Goal: Task Accomplishment & Management: Manage account settings

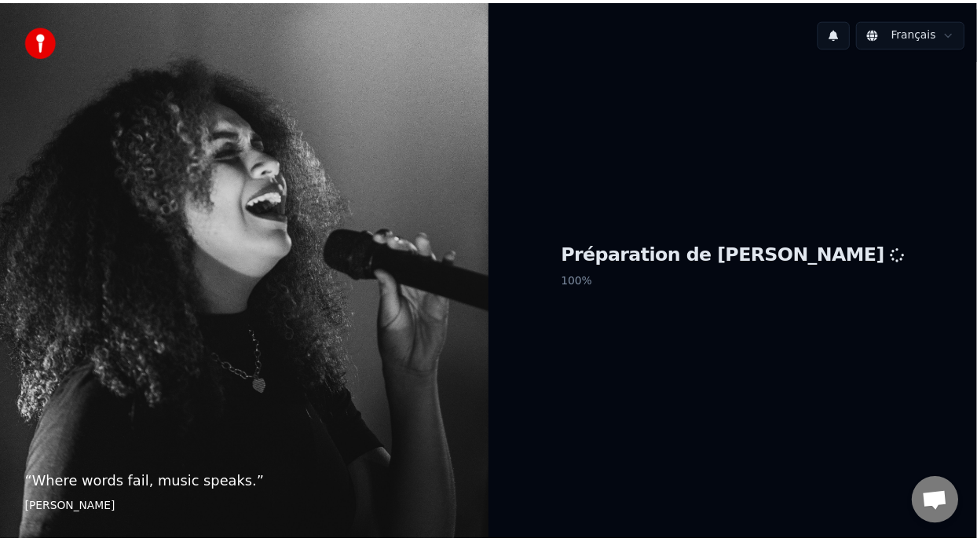
scroll to position [5, 0]
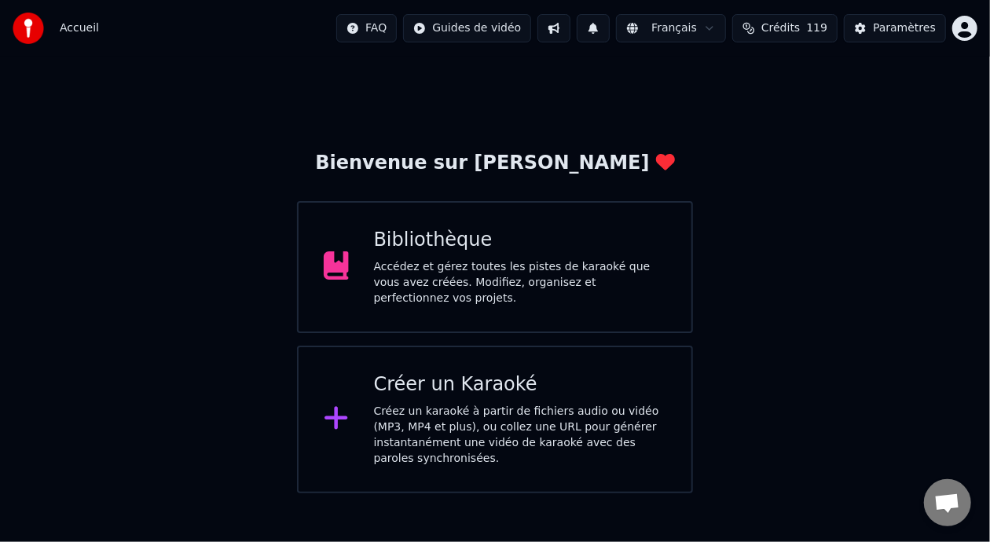
click at [561, 288] on div "Accédez et gérez toutes les pistes de karaoké que vous avez créées. Modifiez, o…" at bounding box center [520, 282] width 293 height 47
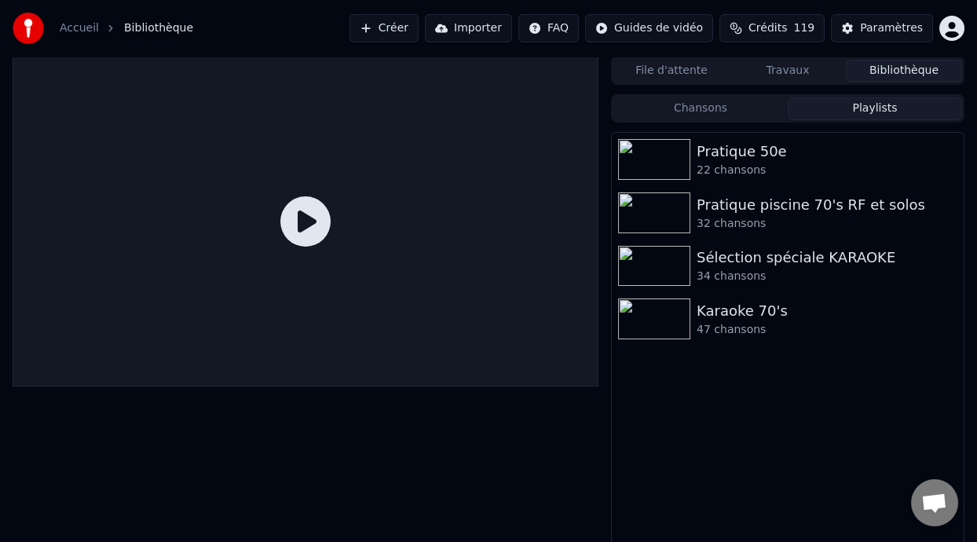
click at [875, 104] on button "Playlists" at bounding box center [875, 108] width 174 height 23
click at [758, 320] on div "Karaoke 70's" at bounding box center [819, 311] width 245 height 22
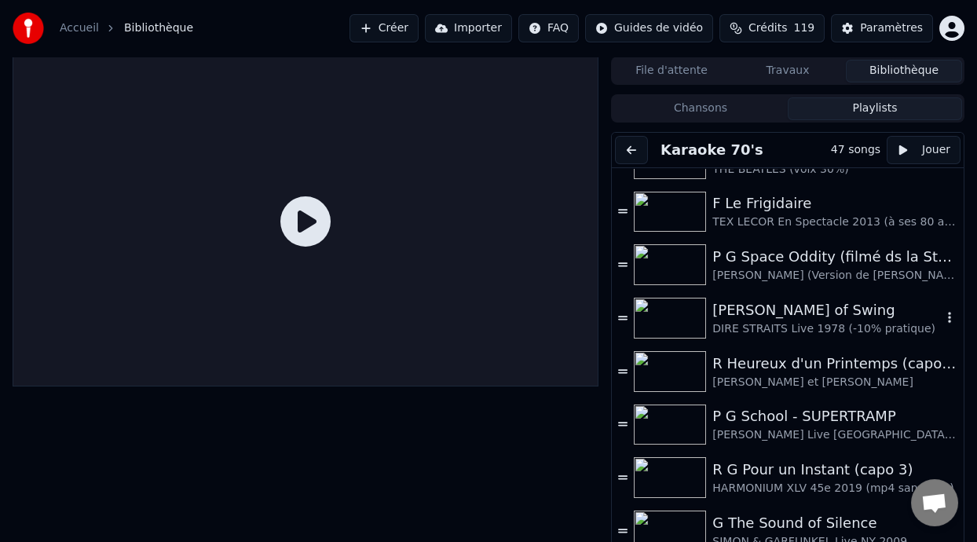
scroll to position [938, 0]
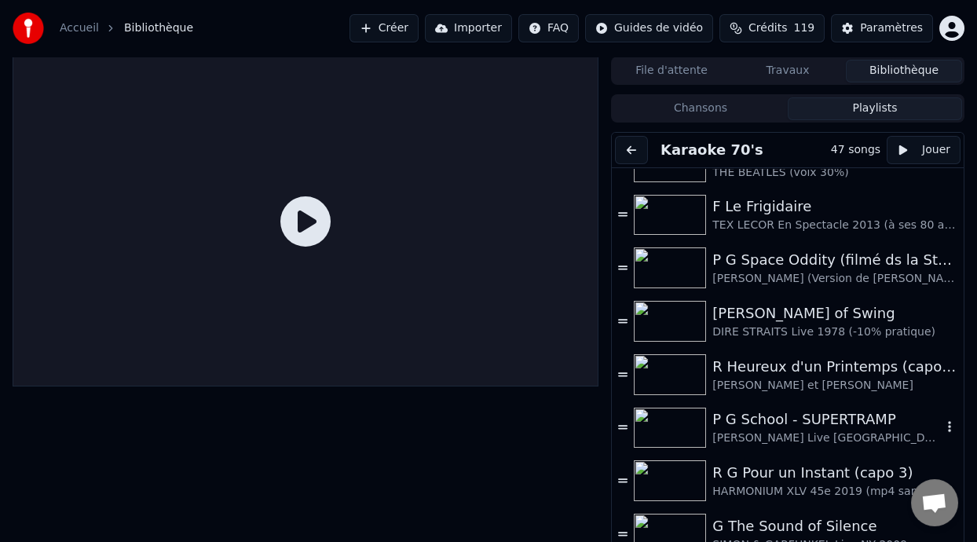
click at [803, 419] on div "P G School - SUPERTRAMP" at bounding box center [827, 420] width 229 height 22
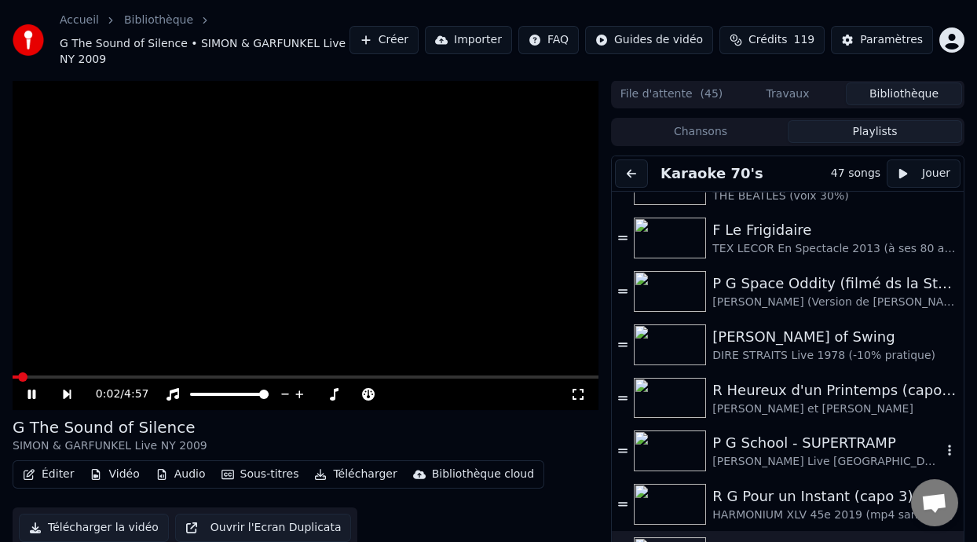
click at [784, 454] on div "[PERSON_NAME] Live [GEOGRAPHIC_DATA] (-5% voix 4%)" at bounding box center [827, 462] width 229 height 16
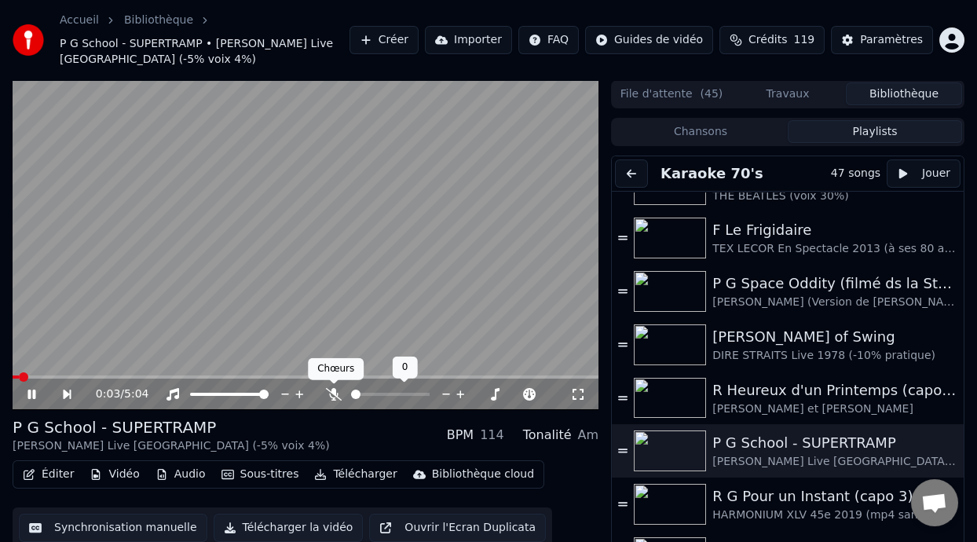
click at [332, 391] on icon at bounding box center [334, 394] width 16 height 13
click at [373, 394] on span at bounding box center [390, 394] width 79 height 3
click at [367, 391] on span at bounding box center [369, 394] width 9 height 9
click at [50, 475] on button "Éditer" at bounding box center [49, 475] width 64 height 22
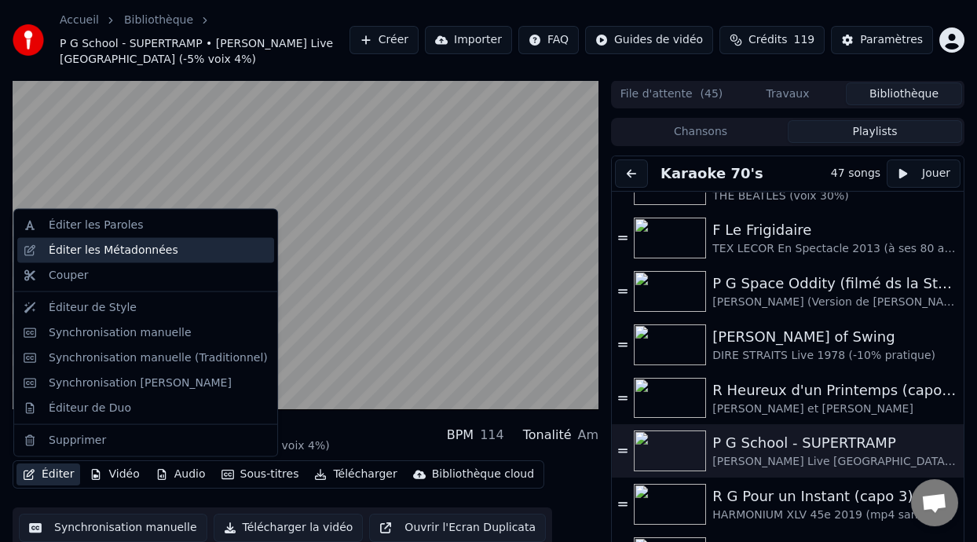
click at [138, 252] on div "Éditer les Métadonnées" at bounding box center [114, 251] width 130 height 16
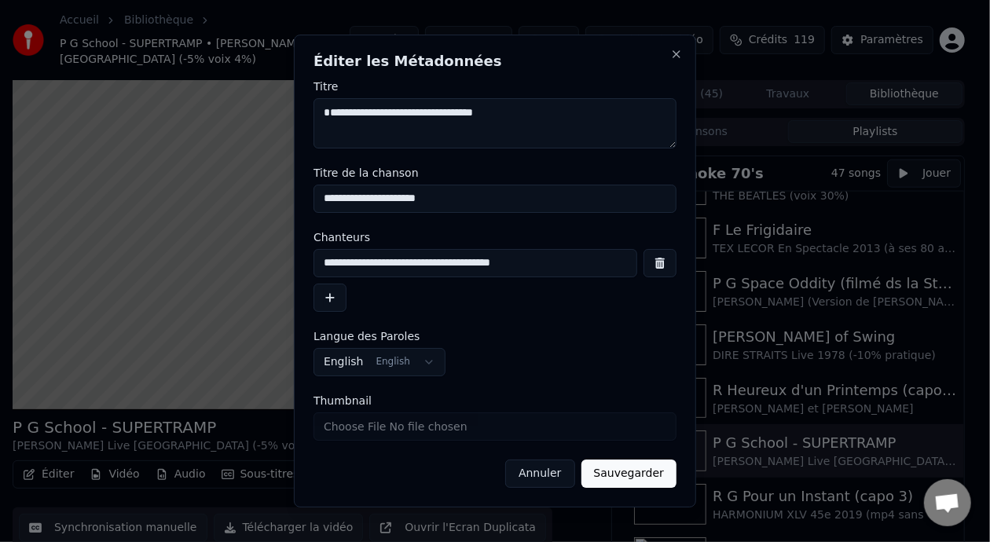
click at [547, 263] on input "**********" at bounding box center [476, 263] width 324 height 28
type input "**********"
click at [623, 478] on button "Sauvegarder" at bounding box center [628, 474] width 95 height 28
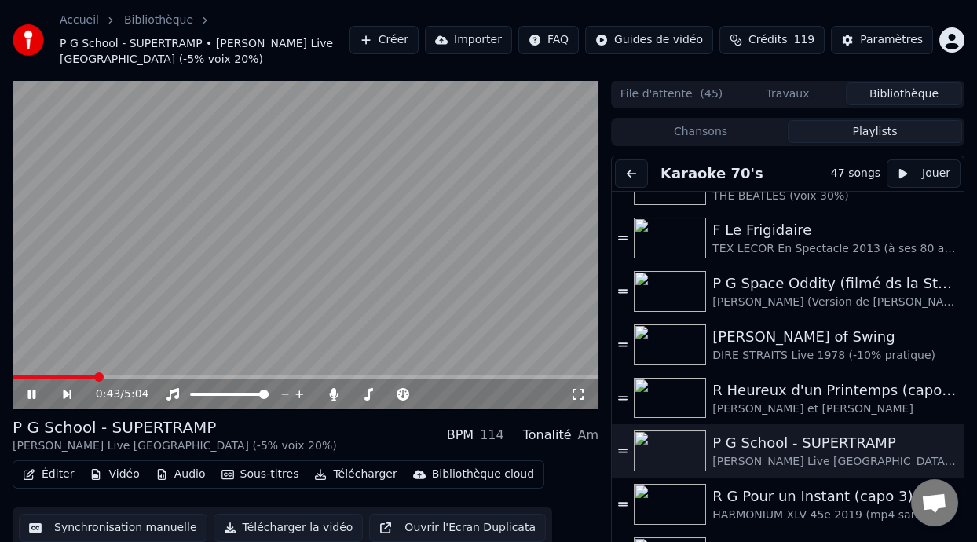
click at [22, 379] on div "0:43 / 5:04" at bounding box center [306, 394] width 586 height 31
click at [28, 391] on icon at bounding box center [32, 394] width 8 height 9
click at [28, 391] on icon at bounding box center [31, 394] width 9 height 11
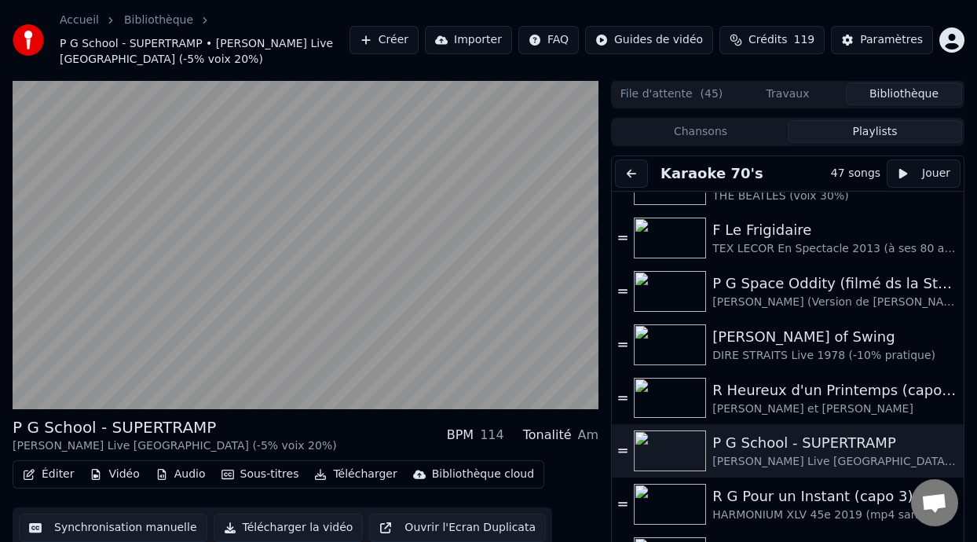
scroll to position [46, 0]
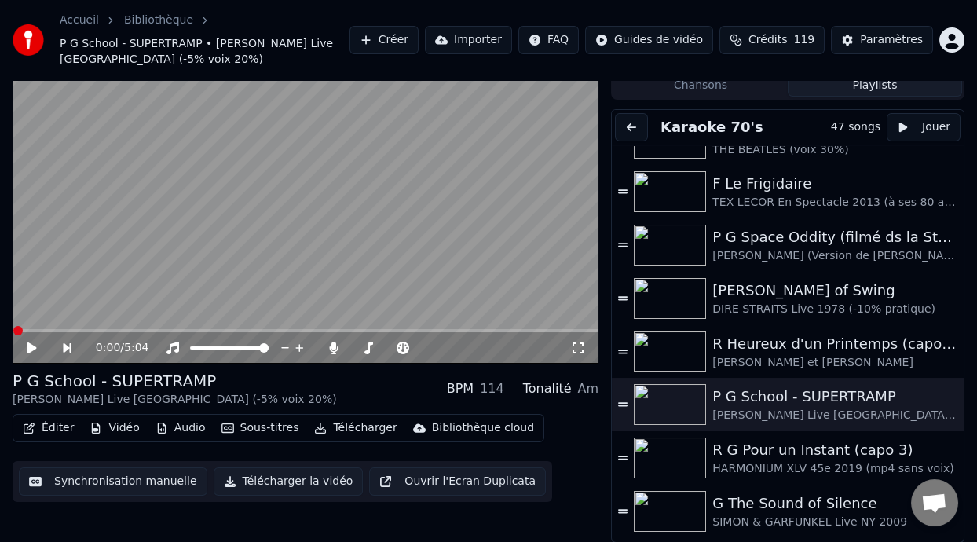
click at [578, 347] on icon at bounding box center [578, 348] width 16 height 13
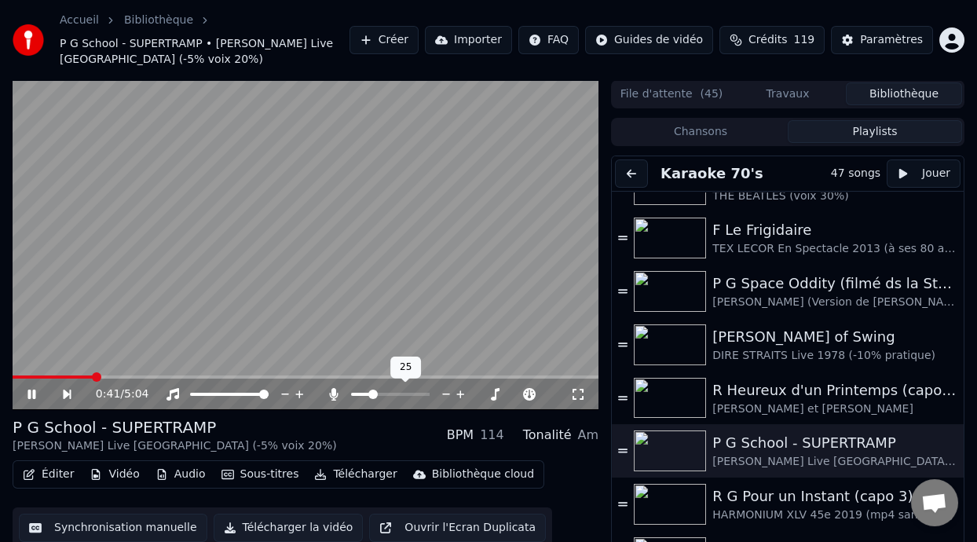
click at [371, 393] on span at bounding box center [373, 394] width 9 height 9
click at [72, 379] on div "0:43 / 5:04" at bounding box center [306, 394] width 586 height 31
click at [73, 376] on span at bounding box center [58, 377] width 91 height 3
click at [49, 376] on span at bounding box center [47, 377] width 68 height 3
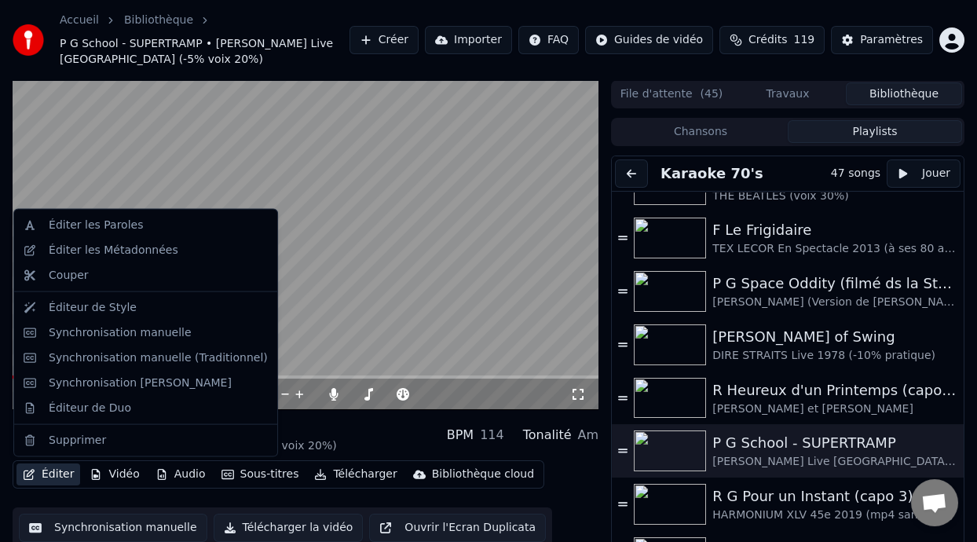
click at [53, 474] on button "Éditer" at bounding box center [49, 475] width 64 height 22
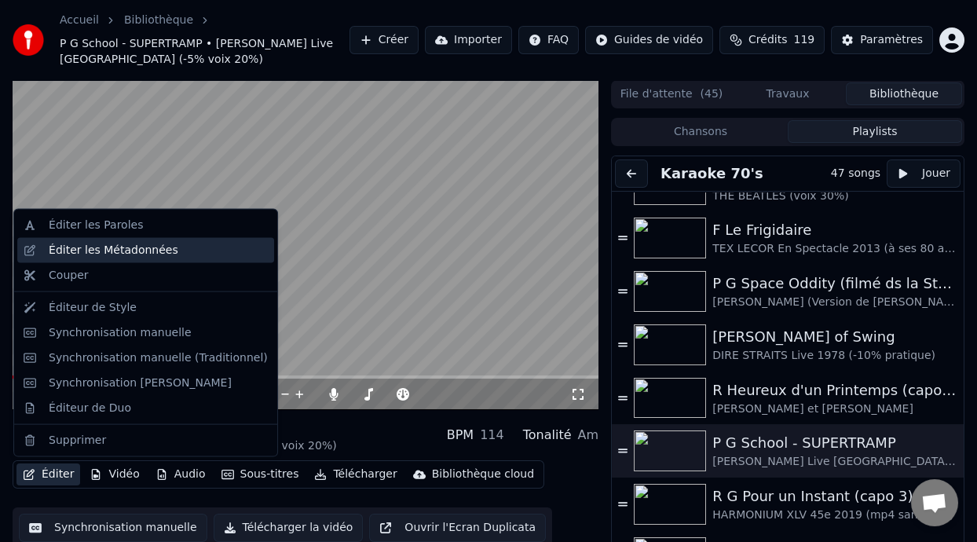
click at [170, 259] on div "Éditer les Métadonnées" at bounding box center [145, 250] width 257 height 25
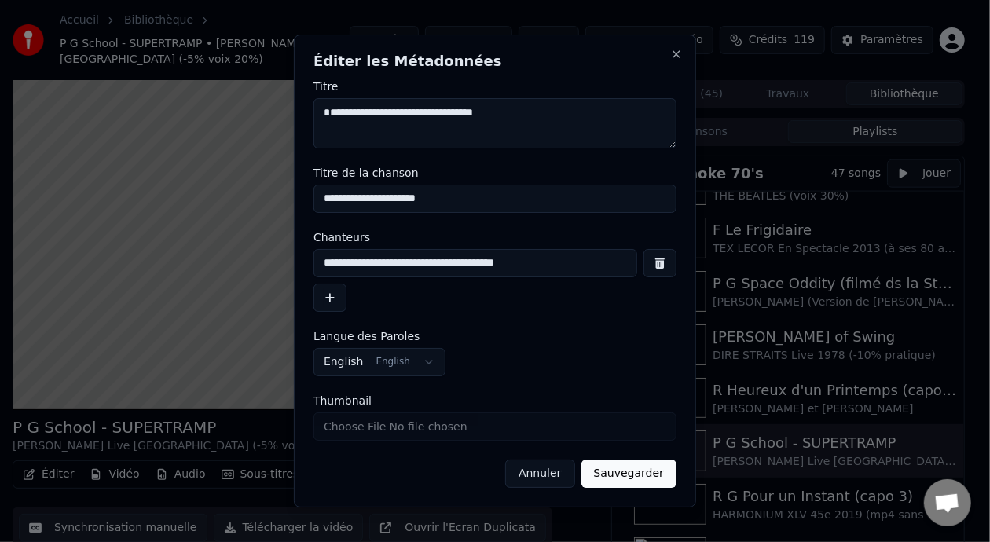
click at [549, 266] on input "**********" at bounding box center [476, 263] width 324 height 28
type input "**********"
click at [629, 477] on button "Sauvegarder" at bounding box center [628, 474] width 95 height 28
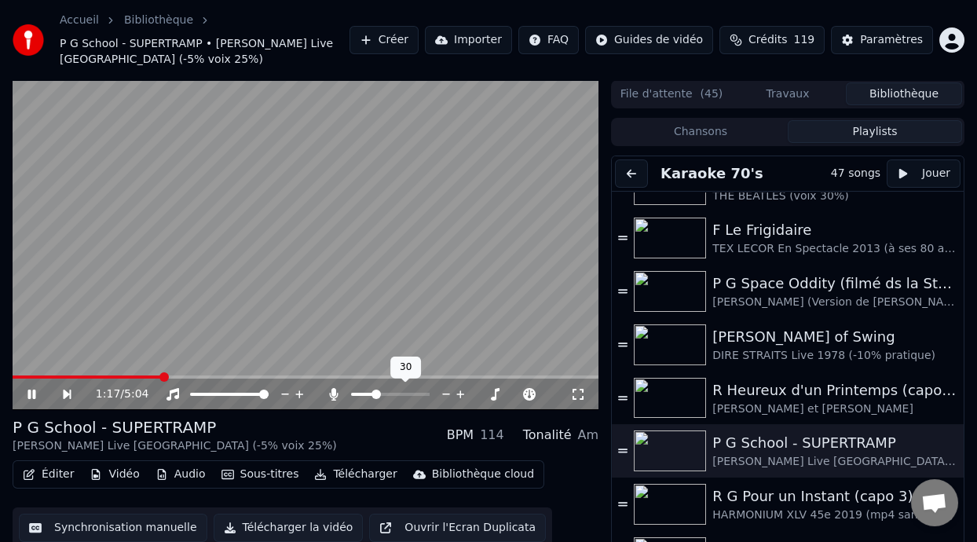
click at [374, 396] on span at bounding box center [376, 394] width 9 height 9
click at [61, 470] on button "Éditer" at bounding box center [49, 475] width 64 height 22
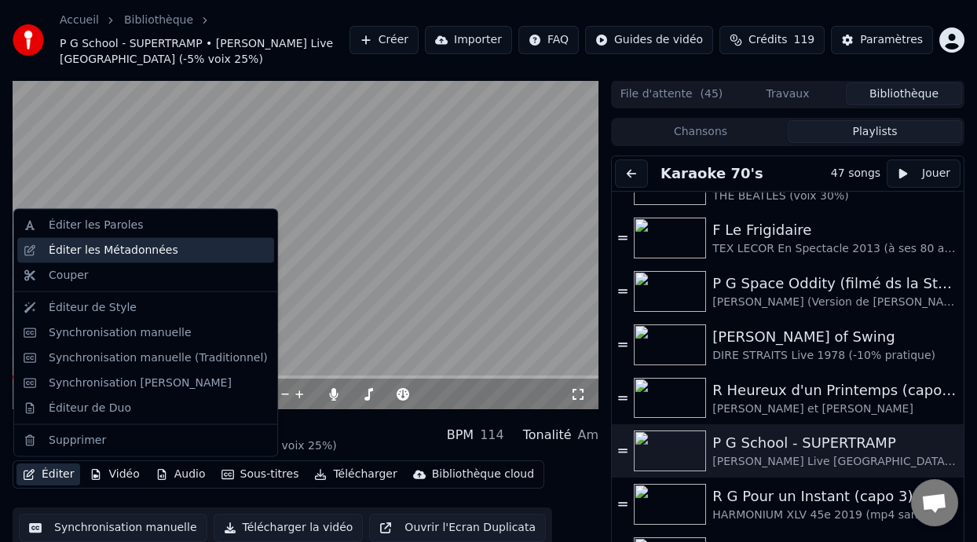
click at [159, 252] on div "Éditer les Métadonnées" at bounding box center [114, 251] width 130 height 16
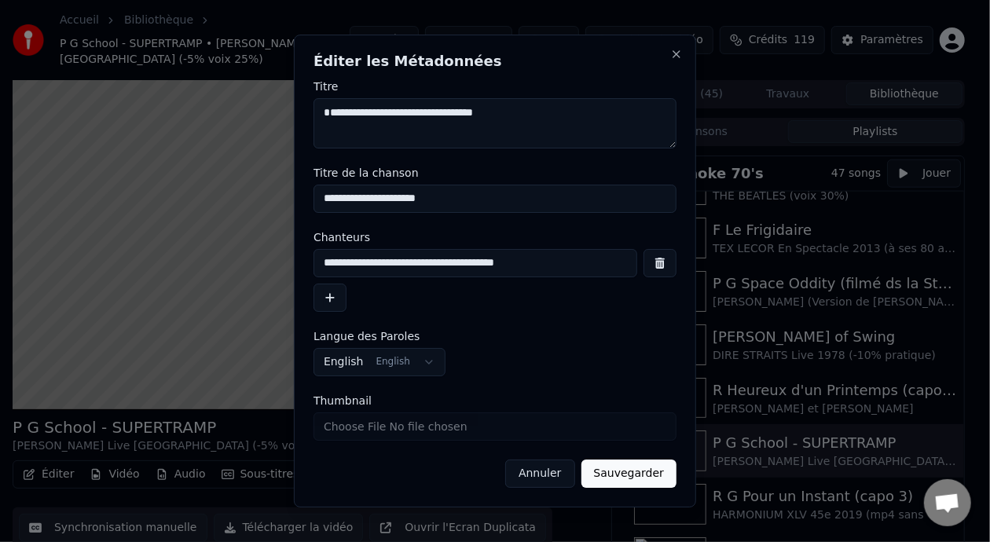
click at [551, 260] on input "**********" at bounding box center [476, 263] width 324 height 28
type input "**********"
click at [634, 474] on button "Sauvegarder" at bounding box center [628, 474] width 95 height 28
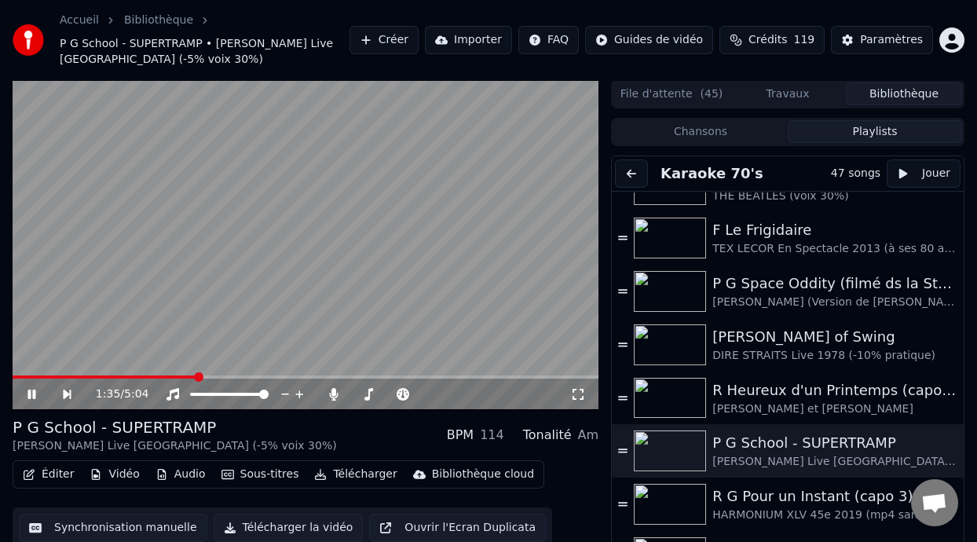
click at [578, 391] on icon at bounding box center [578, 394] width 16 height 13
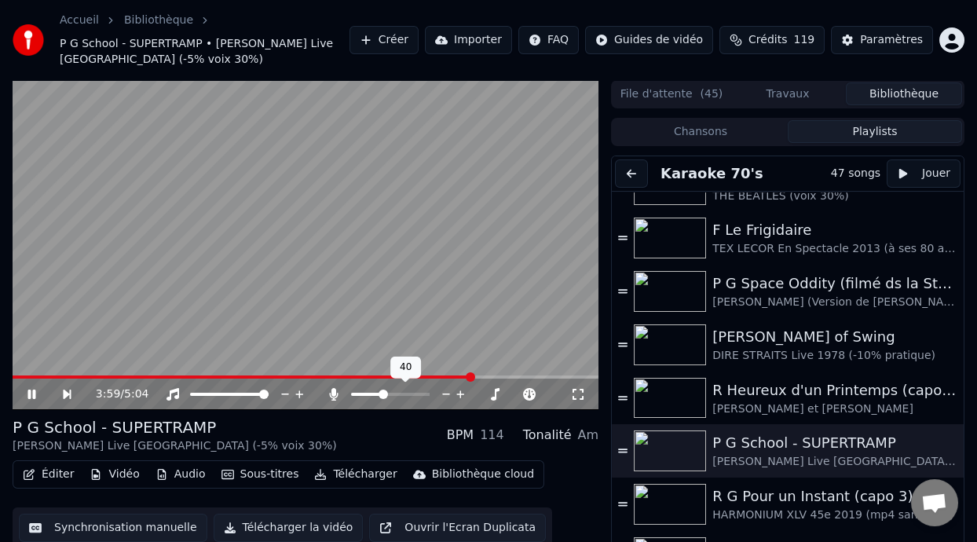
click at [383, 393] on span at bounding box center [383, 394] width 9 height 9
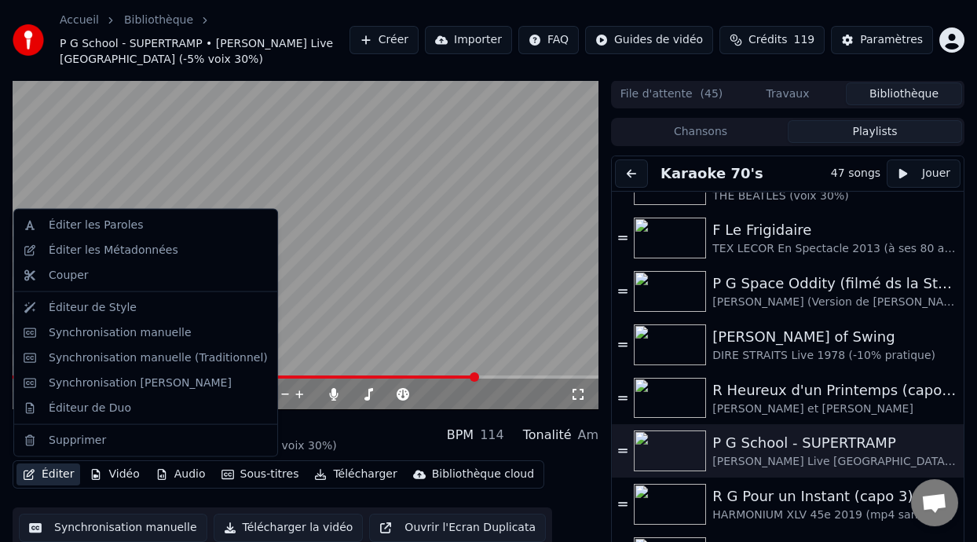
click at [62, 469] on button "Éditer" at bounding box center [49, 475] width 64 height 22
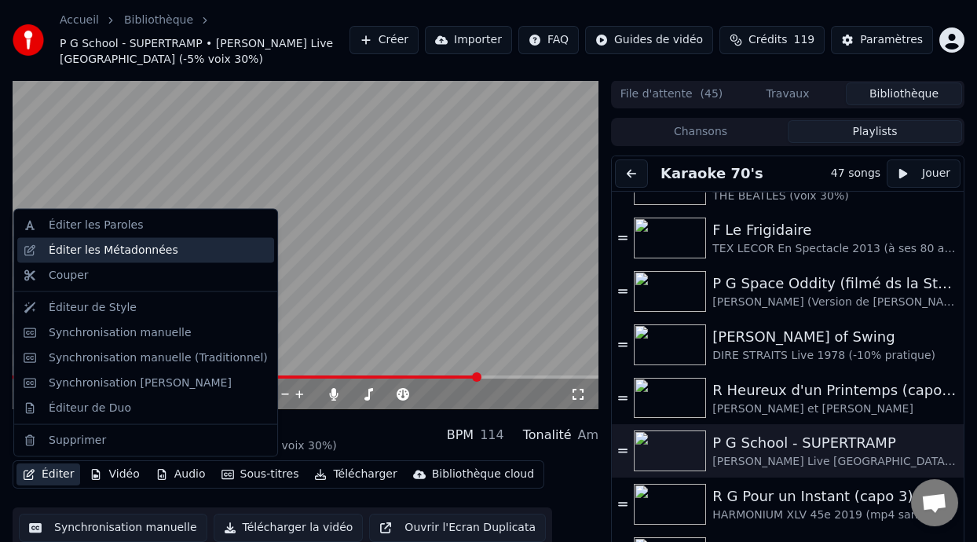
click at [176, 248] on div "Éditer les Métadonnées" at bounding box center [158, 251] width 219 height 16
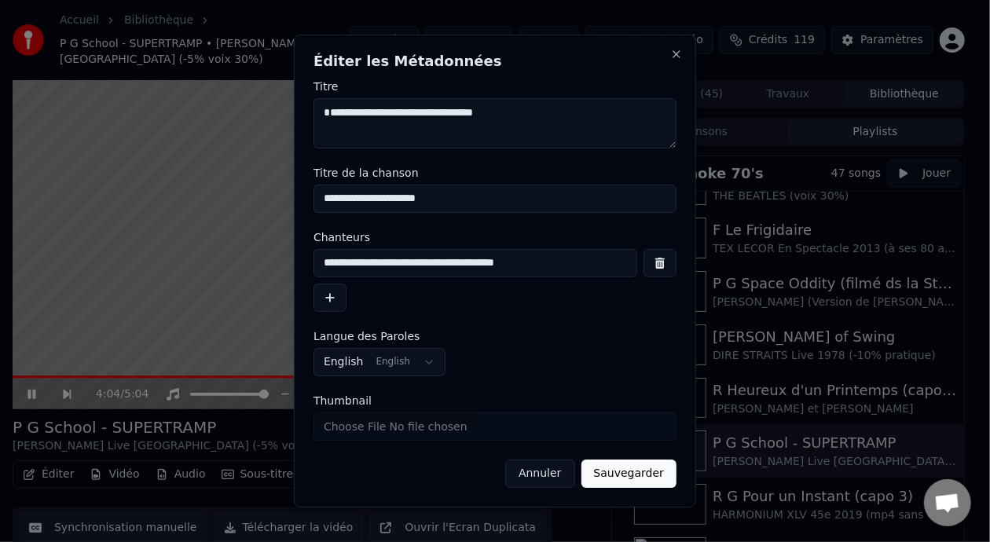
click at [543, 263] on input "**********" at bounding box center [476, 263] width 324 height 28
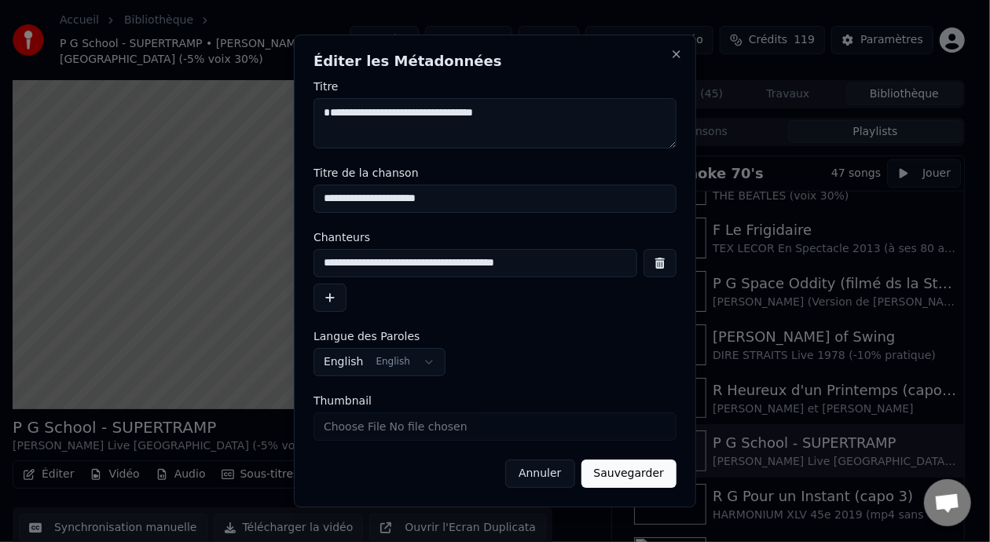
type input "**********"
click at [644, 473] on button "Sauvegarder" at bounding box center [628, 474] width 95 height 28
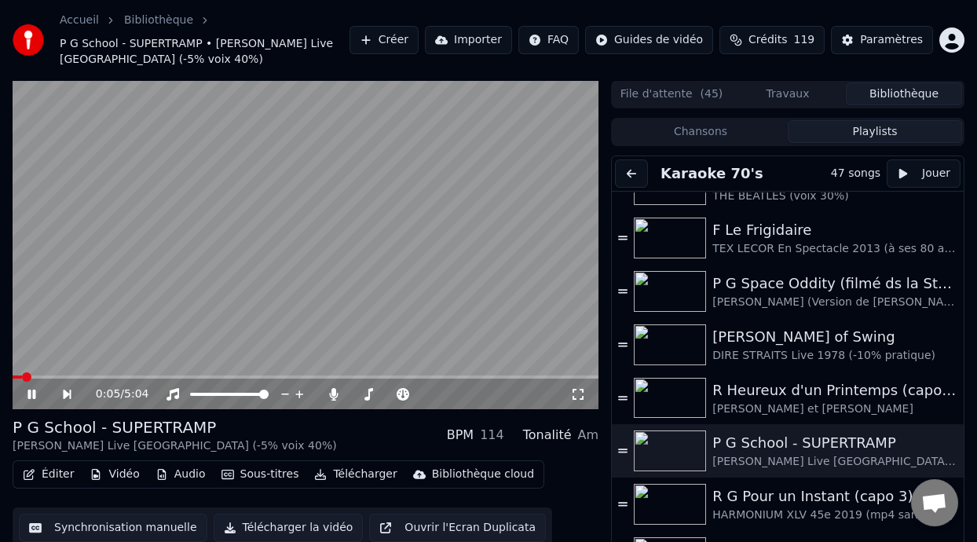
click at [21, 376] on span at bounding box center [17, 377] width 9 height 3
click at [31, 391] on icon at bounding box center [42, 394] width 35 height 13
click at [31, 391] on icon at bounding box center [31, 394] width 9 height 11
click at [31, 391] on icon at bounding box center [42, 394] width 35 height 13
click at [31, 392] on icon at bounding box center [31, 394] width 9 height 11
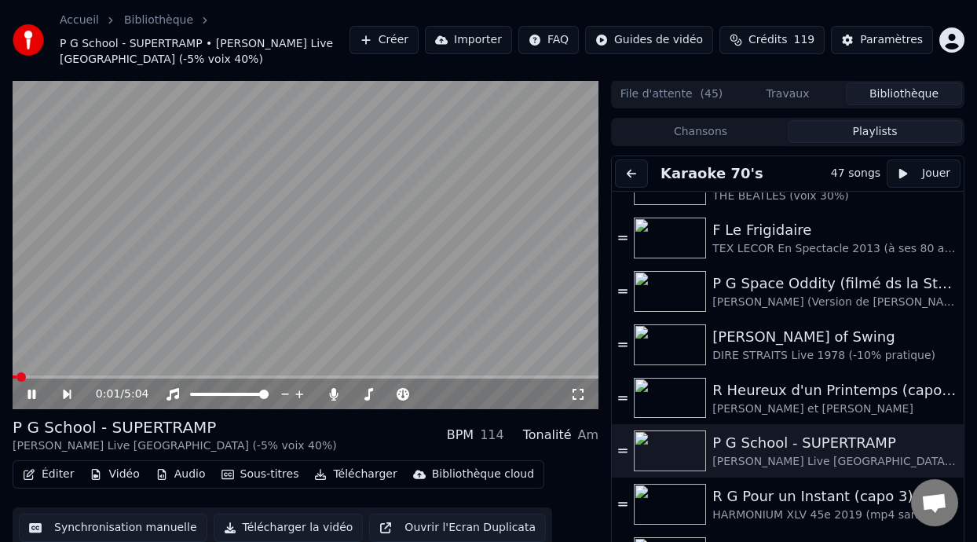
click at [31, 392] on icon at bounding box center [42, 394] width 35 height 13
click at [31, 392] on icon at bounding box center [31, 394] width 9 height 11
click at [31, 392] on icon at bounding box center [42, 394] width 35 height 13
click at [579, 393] on icon at bounding box center [578, 394] width 16 height 13
click at [583, 529] on div "Éditer Vidéo Audio Sous-titres Télécharger Bibliothèque cloud Synchronisation m…" at bounding box center [306, 504] width 586 height 88
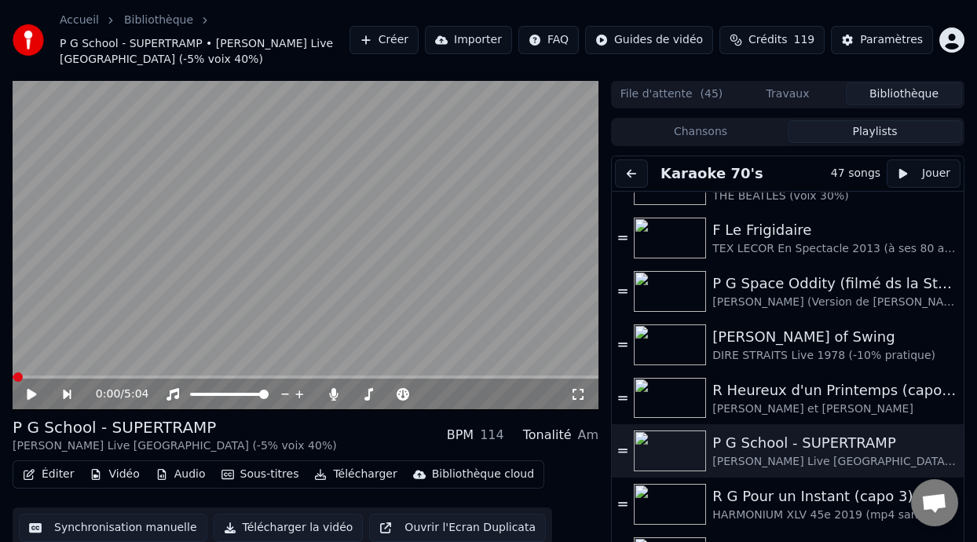
click at [31, 394] on icon at bounding box center [31, 394] width 9 height 11
click at [31, 394] on icon at bounding box center [42, 394] width 35 height 13
click at [570, 506] on div "Éditer Vidéo Audio Sous-titres Télécharger Bibliothèque cloud Synchronisation m…" at bounding box center [306, 504] width 586 height 88
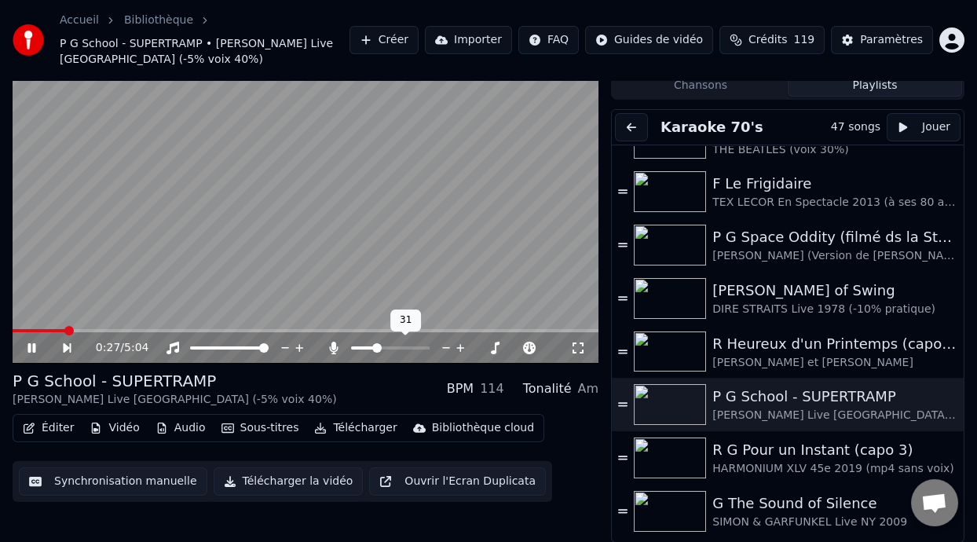
click at [375, 348] on span at bounding box center [376, 347] width 9 height 9
click at [374, 346] on span at bounding box center [376, 347] width 9 height 9
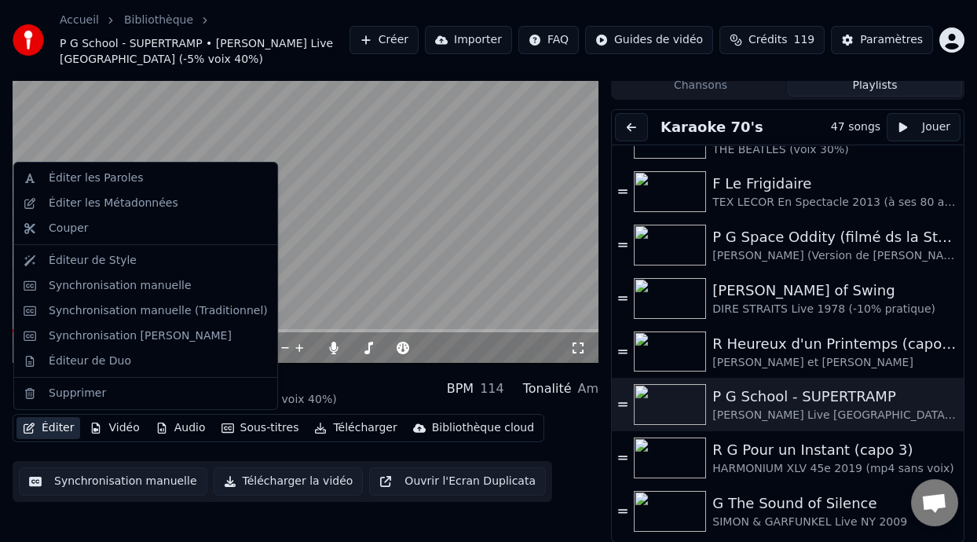
click at [57, 427] on button "Éditer" at bounding box center [49, 428] width 64 height 22
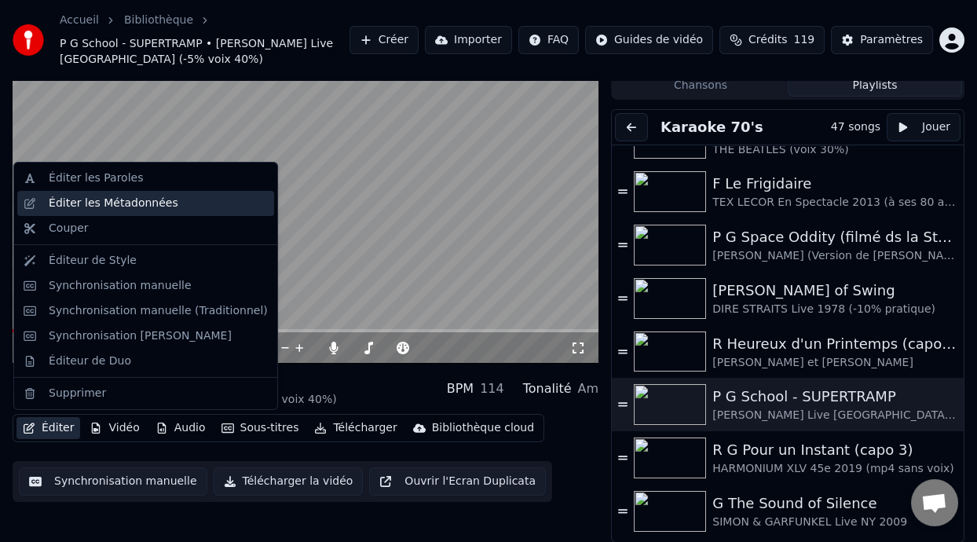
click at [156, 202] on div "Éditer les Métadonnées" at bounding box center [114, 204] width 130 height 16
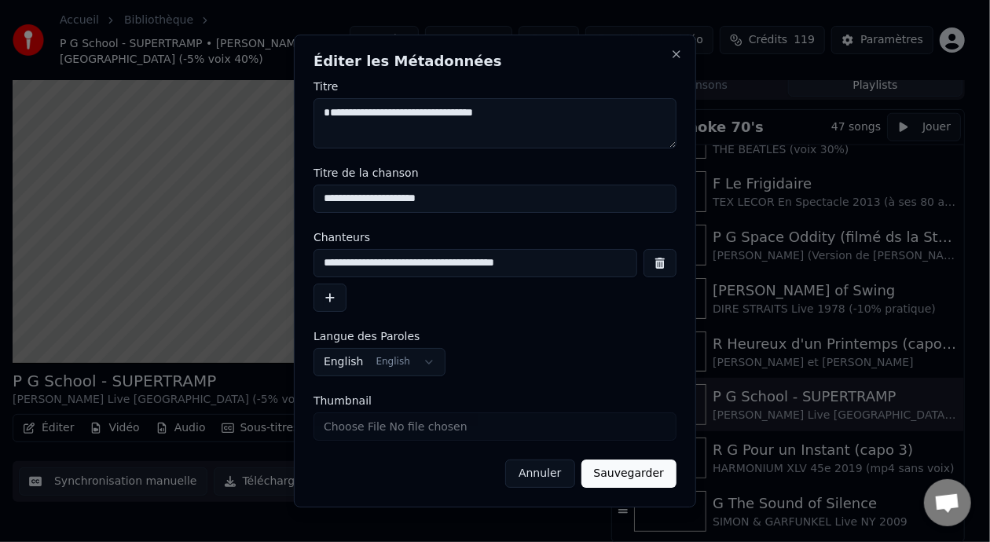
click at [545, 266] on input "**********" at bounding box center [476, 263] width 324 height 28
type input "**********"
click at [640, 475] on button "Sauvegarder" at bounding box center [628, 474] width 95 height 28
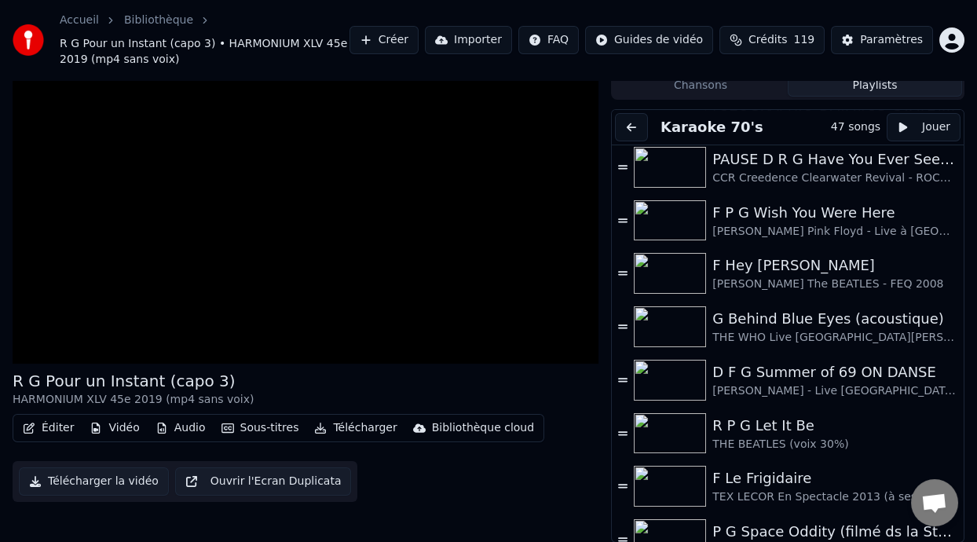
scroll to position [655, 0]
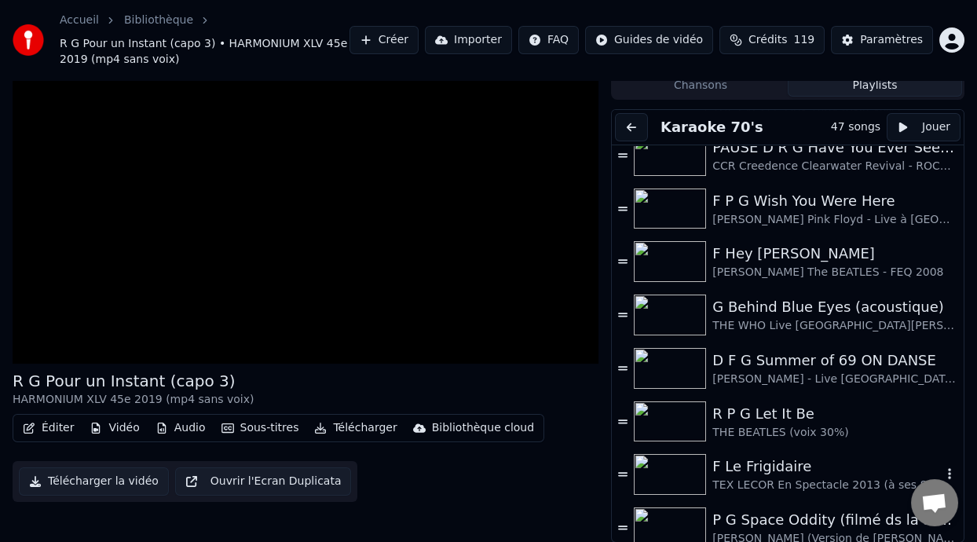
click at [769, 479] on div "TEX LECOR En Spectacle 2013 (à ses 80 ans)" at bounding box center [827, 486] width 229 height 16
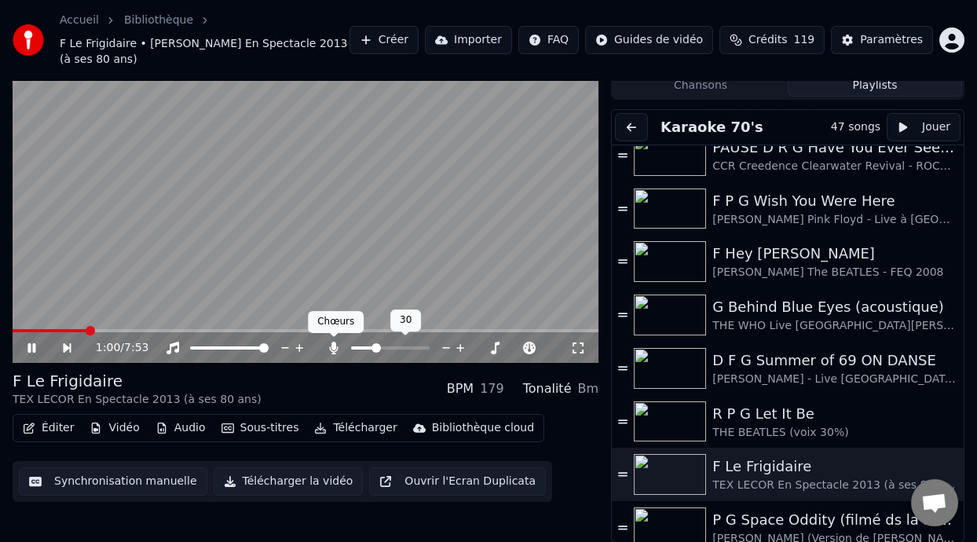
click at [332, 344] on icon at bounding box center [333, 348] width 9 height 13
click at [332, 344] on icon at bounding box center [334, 348] width 16 height 13
click at [32, 344] on icon at bounding box center [42, 348] width 35 height 13
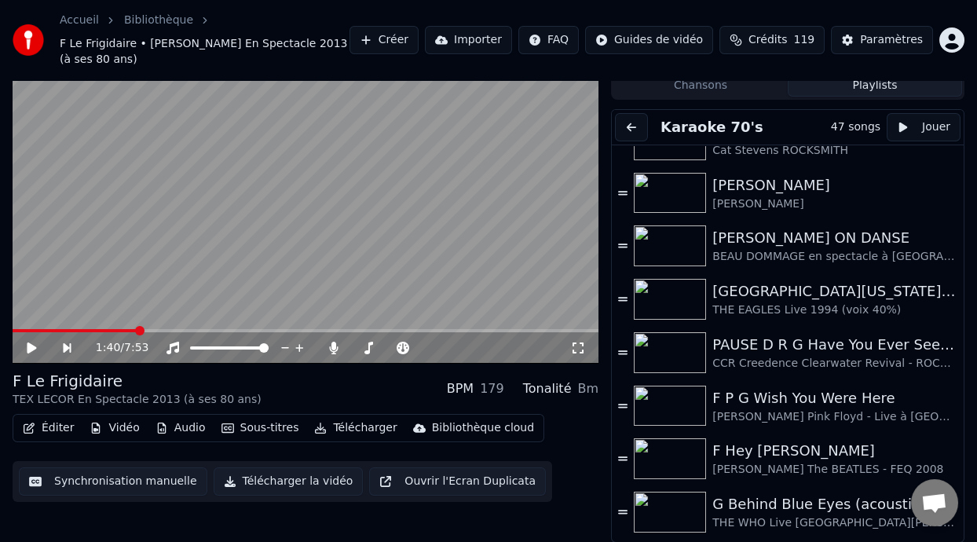
scroll to position [0, 0]
